Goal: Book appointment/travel/reservation

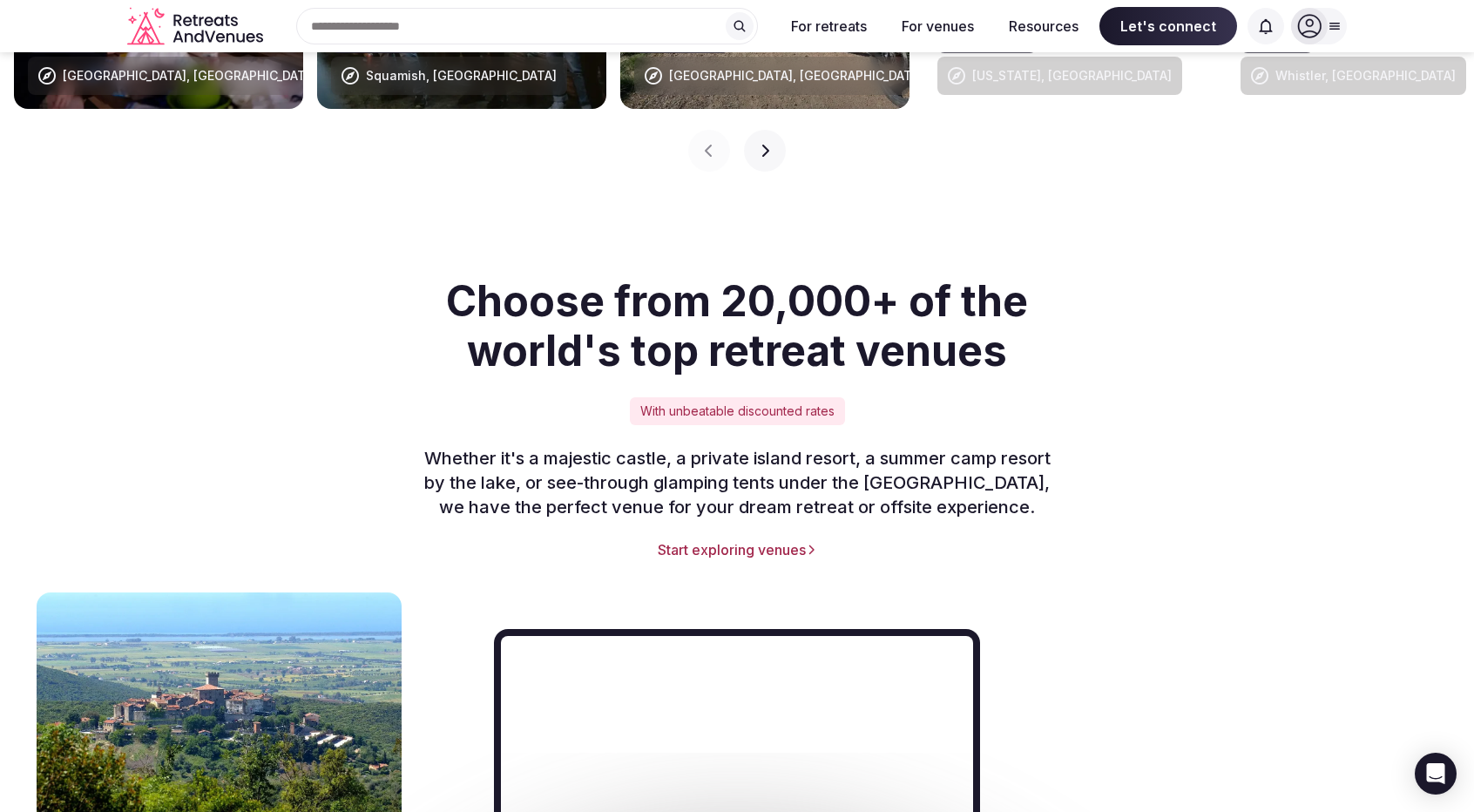
scroll to position [1984, 0]
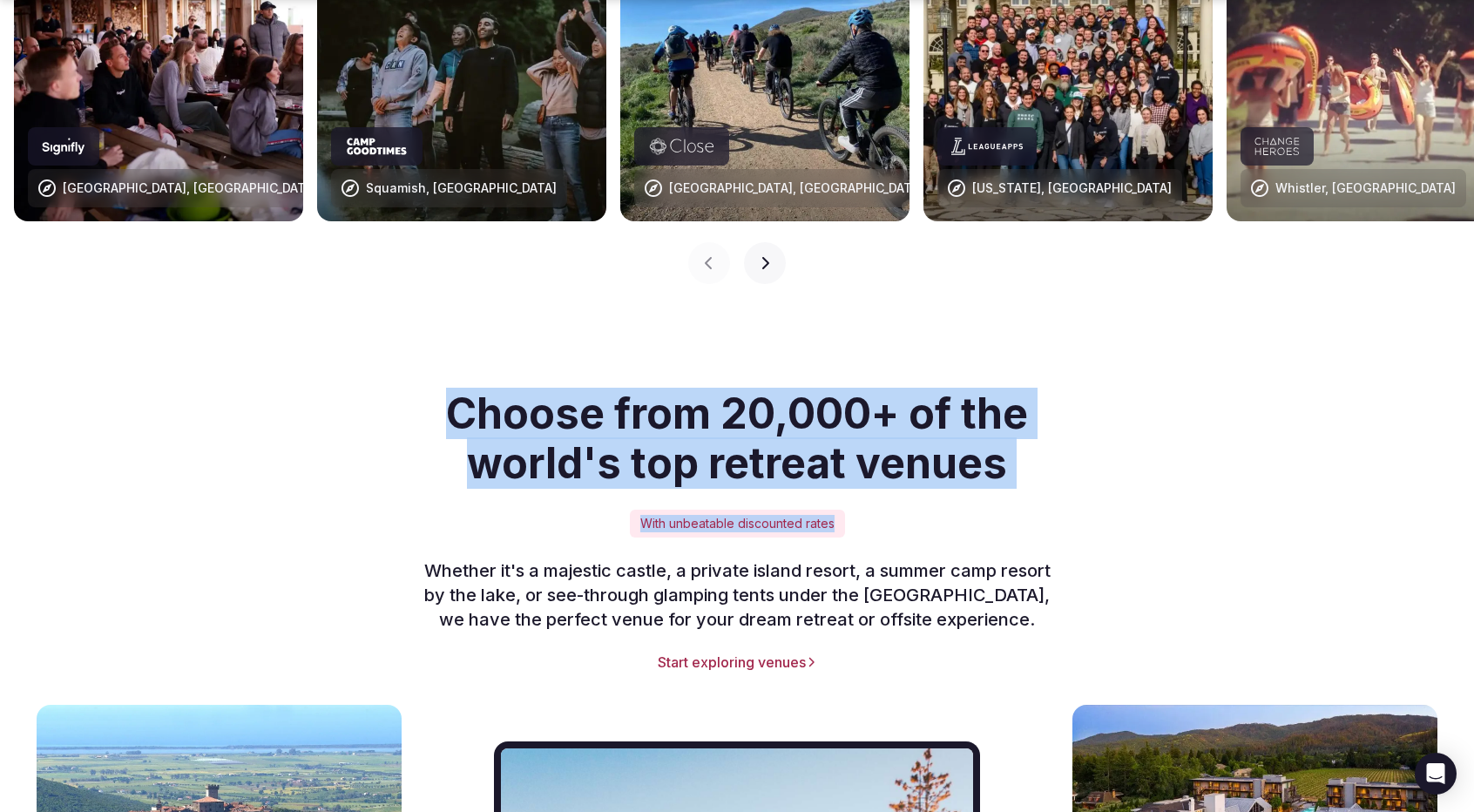
drag, startPoint x: 430, startPoint y: 378, endPoint x: 1144, endPoint y: 457, distance: 718.4
click at [1144, 457] on div "Choose from 20,000+ of the world's top retreat venues With unbeatable discounte…" at bounding box center [736, 530] width 1220 height 283
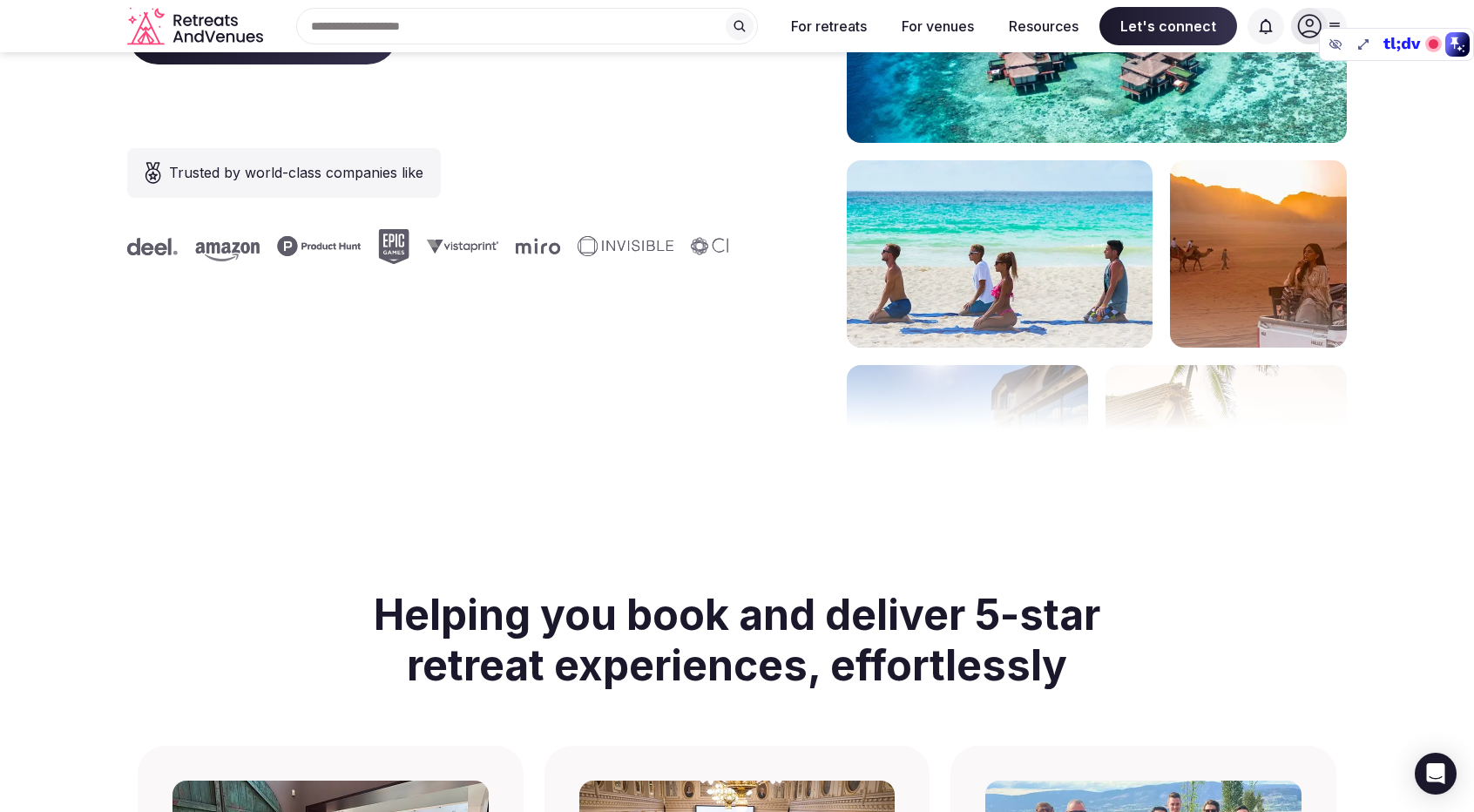
scroll to position [0, 0]
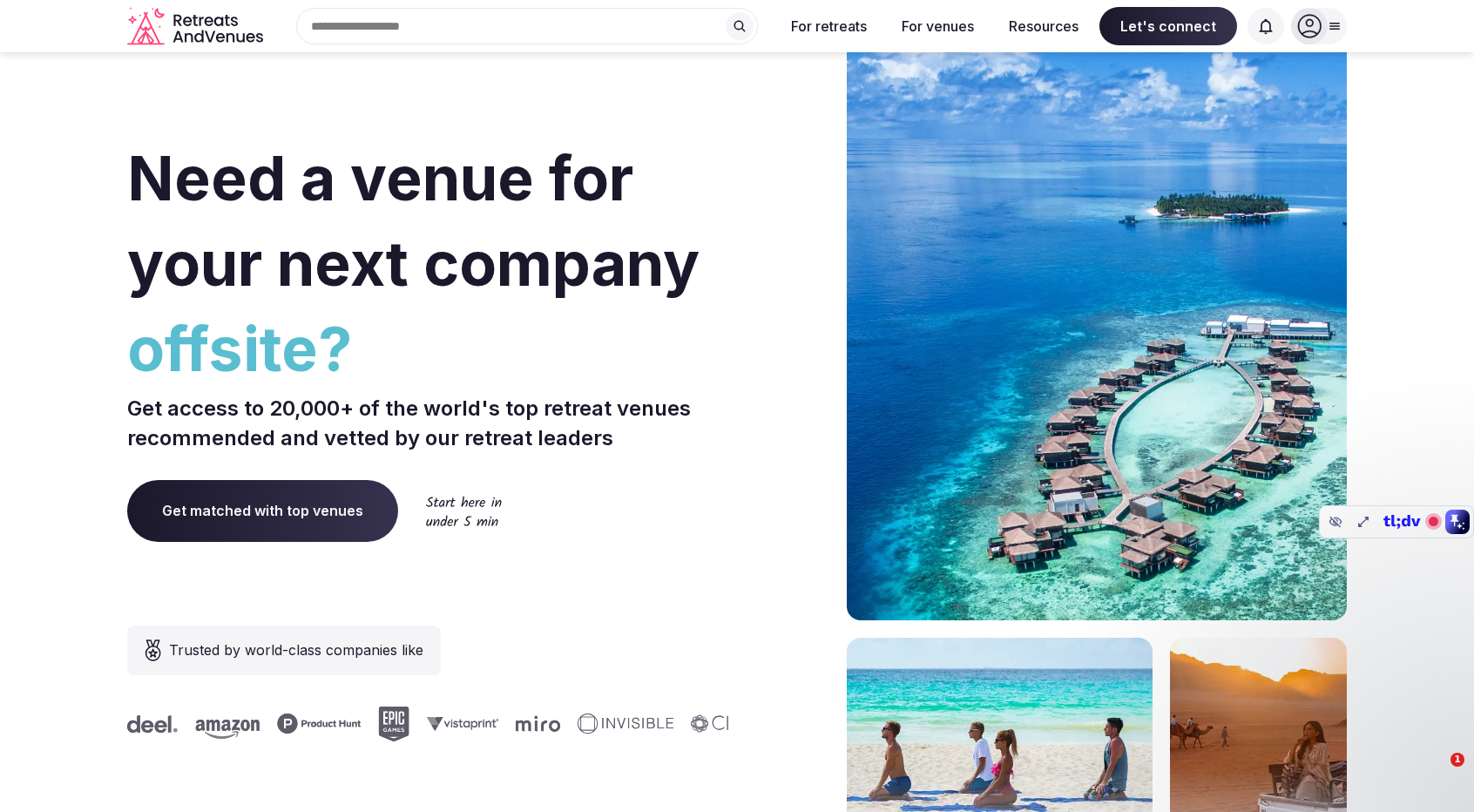
click at [413, 27] on div "Search Popular Destinations [GEOGRAPHIC_DATA], [GEOGRAPHIC_DATA] [GEOGRAPHIC_DA…" at bounding box center [520, 26] width 500 height 37
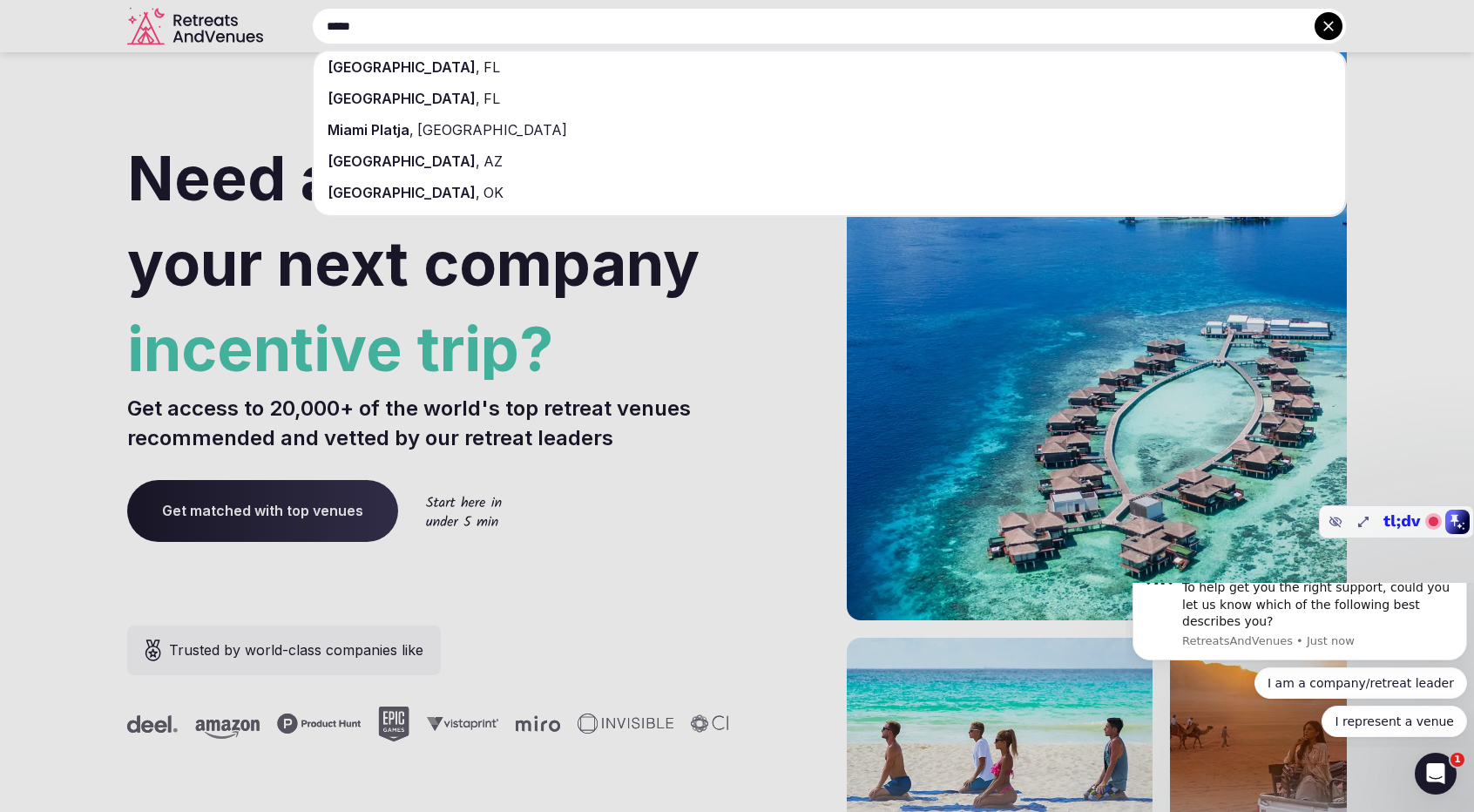
type input "*****"
click at [434, 63] on div "[GEOGRAPHIC_DATA] , [GEOGRAPHIC_DATA]" at bounding box center [830, 67] width 1032 height 31
